Goal: Task Accomplishment & Management: Manage account settings

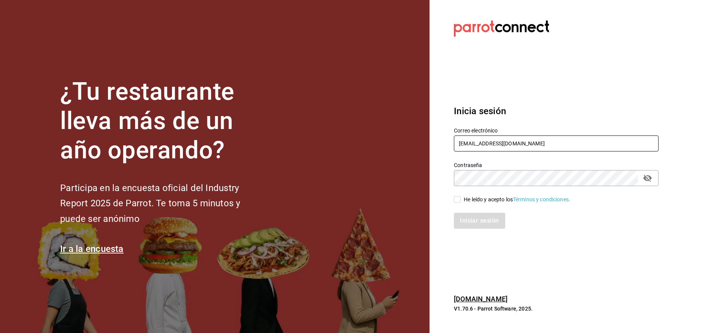
type input "[EMAIL_ADDRESS][DOMAIN_NAME]"
click at [460, 203] on input "He leído y acepto los Términos y condiciones." at bounding box center [457, 199] width 7 height 7
checkbox input "true"
click at [479, 219] on button "Iniciar sesión" at bounding box center [480, 221] width 52 height 16
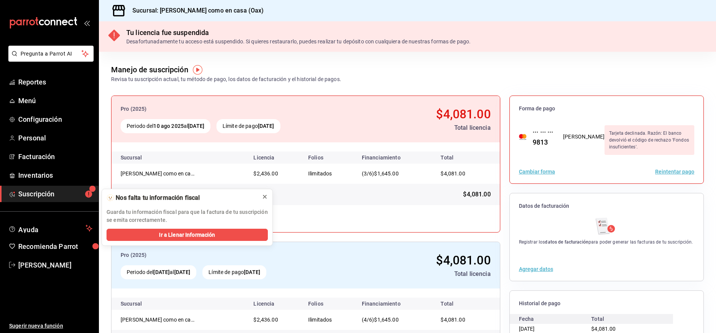
click at [267, 196] on icon at bounding box center [265, 197] width 6 height 6
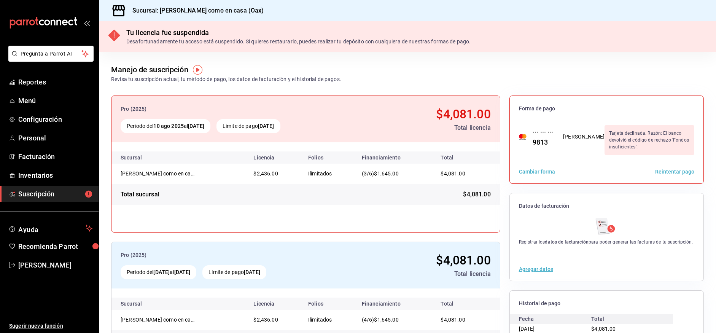
click at [690, 171] on button "Reintentar pago" at bounding box center [674, 171] width 39 height 5
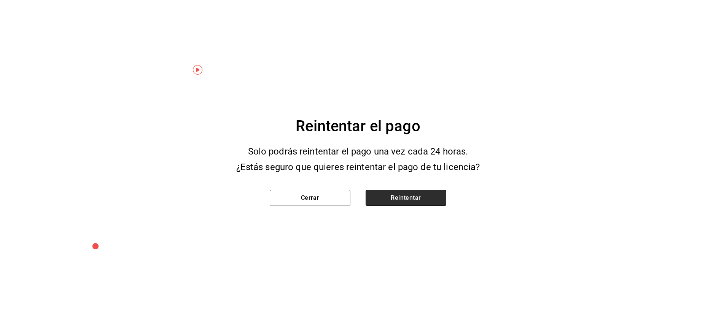
click at [417, 193] on button "Reintentar" at bounding box center [406, 198] width 81 height 16
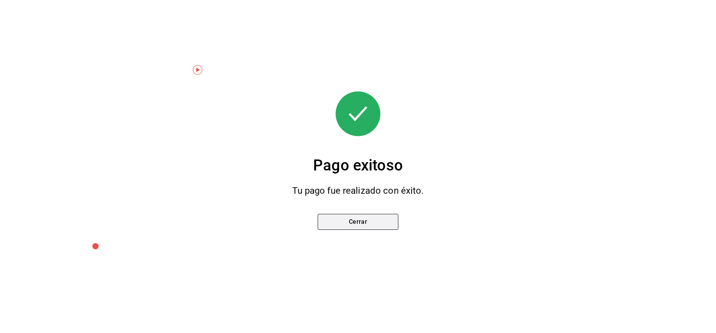
click at [390, 220] on button "Cerrar" at bounding box center [358, 222] width 81 height 16
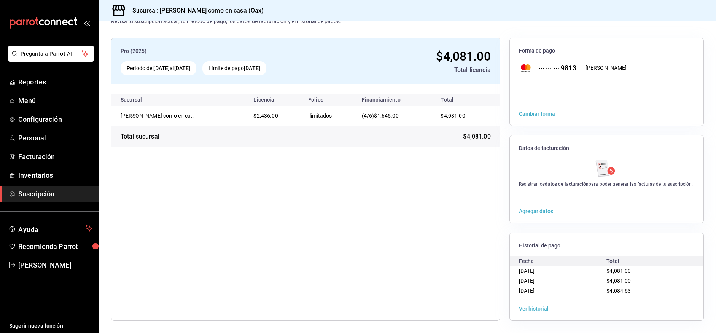
scroll to position [27, 0]
